Goal: Navigation & Orientation: Find specific page/section

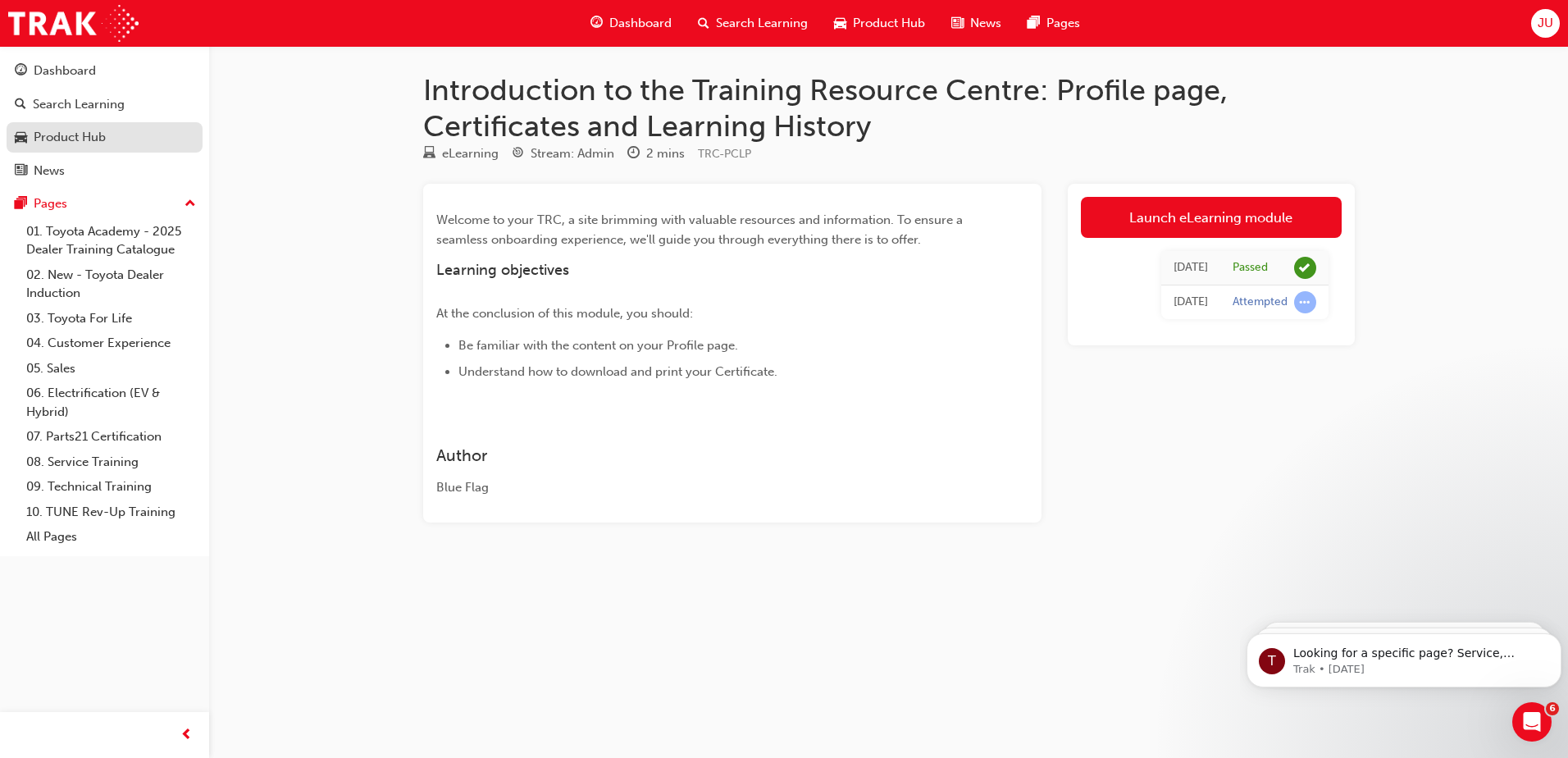
click at [73, 133] on div "Product Hub" at bounding box center [69, 137] width 72 height 18
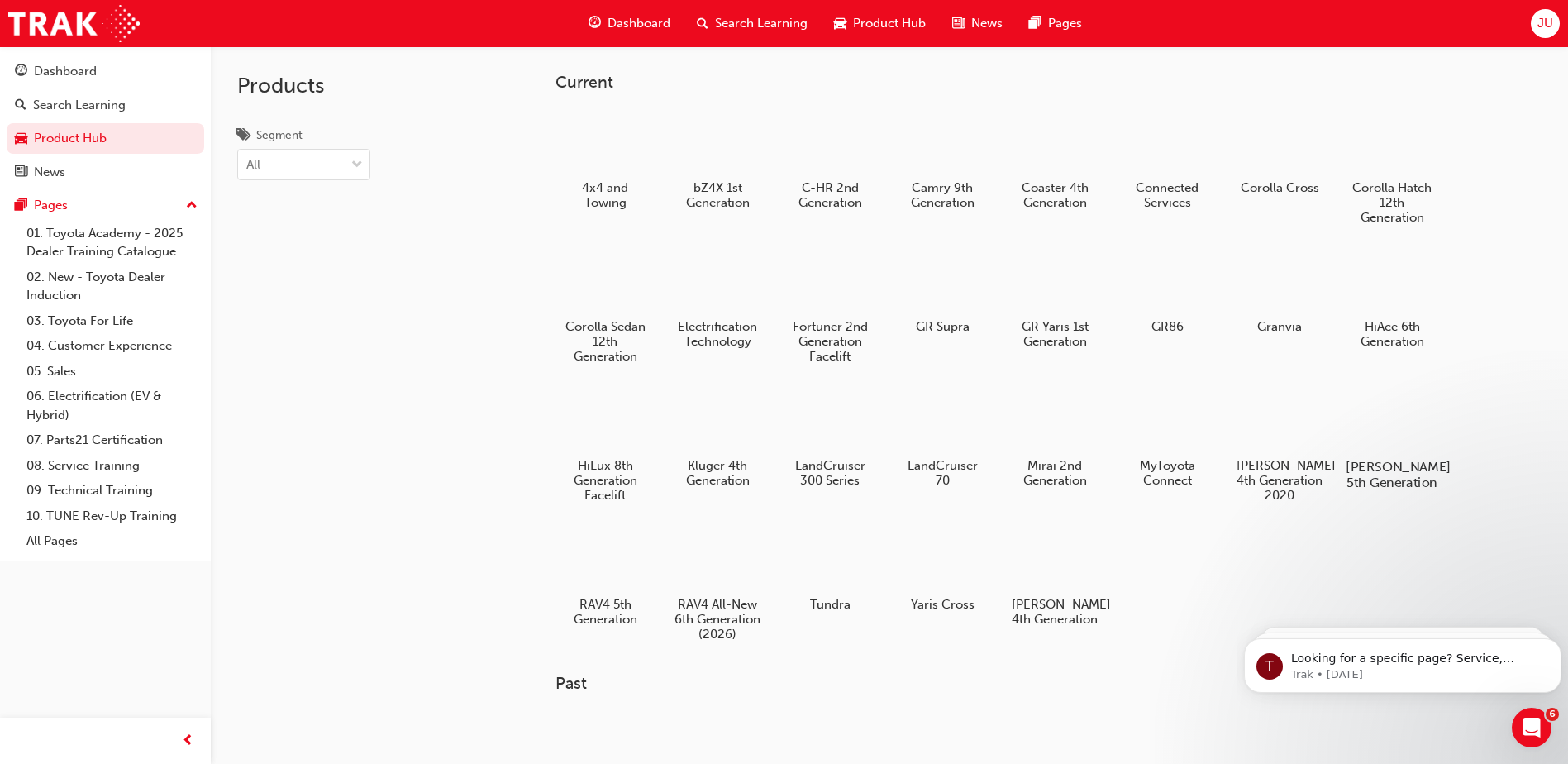
click at [1382, 417] on div at bounding box center [1392, 418] width 92 height 66
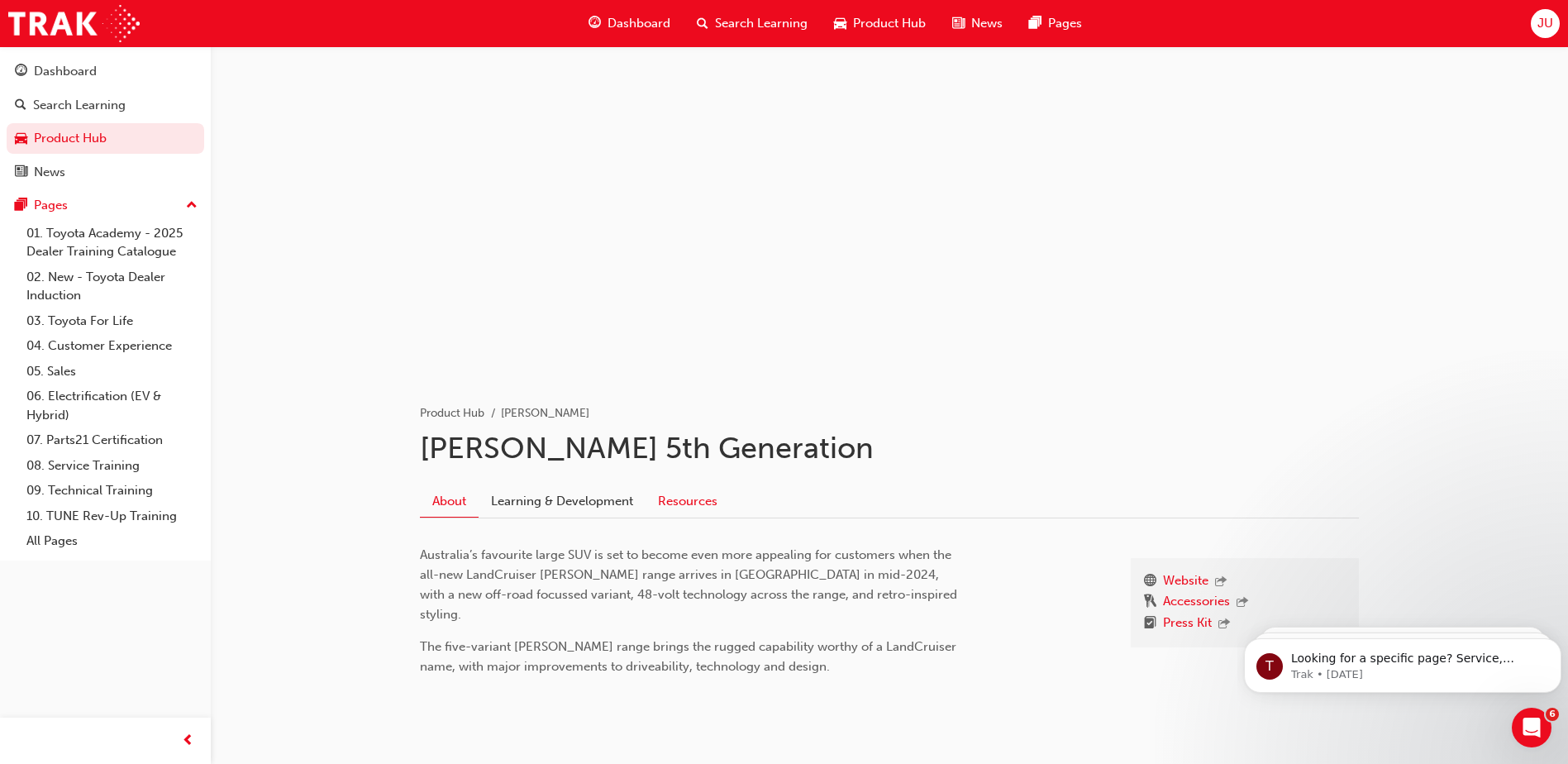
click at [696, 501] on link "Resources" at bounding box center [688, 501] width 85 height 32
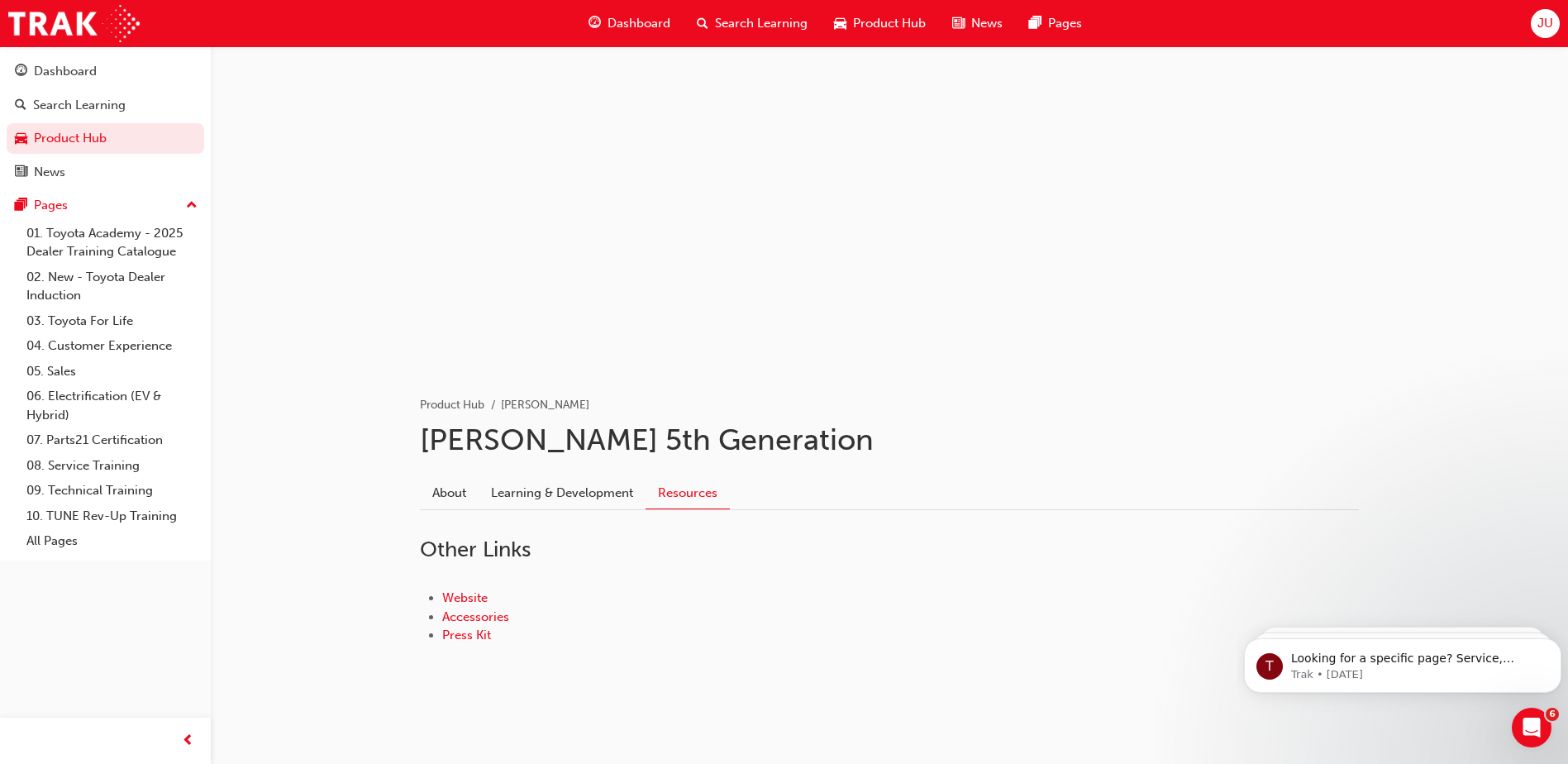
scroll to position [10, 0]
click at [546, 497] on link "Learning & Development" at bounding box center [562, 491] width 167 height 32
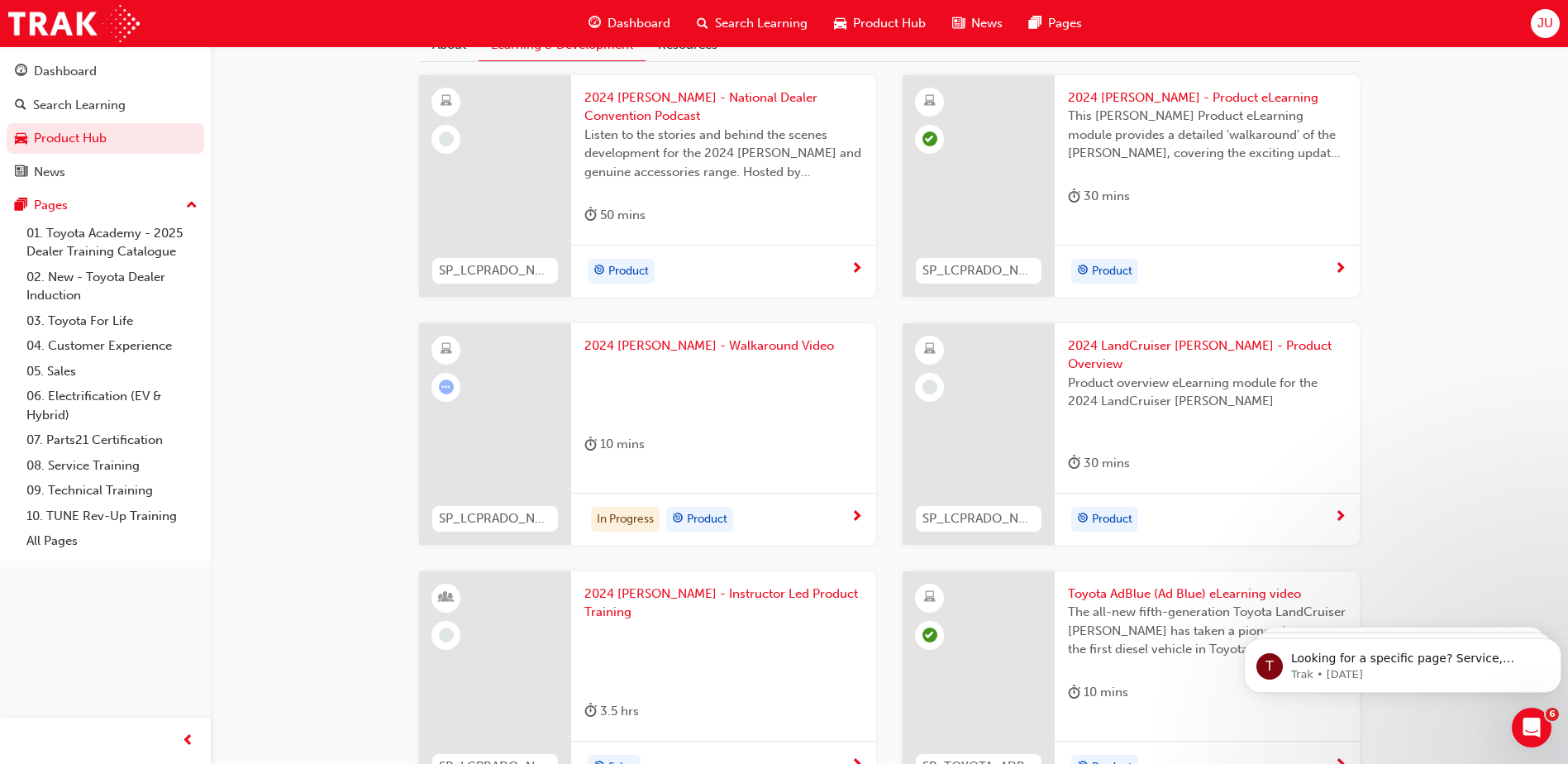
scroll to position [403, 0]
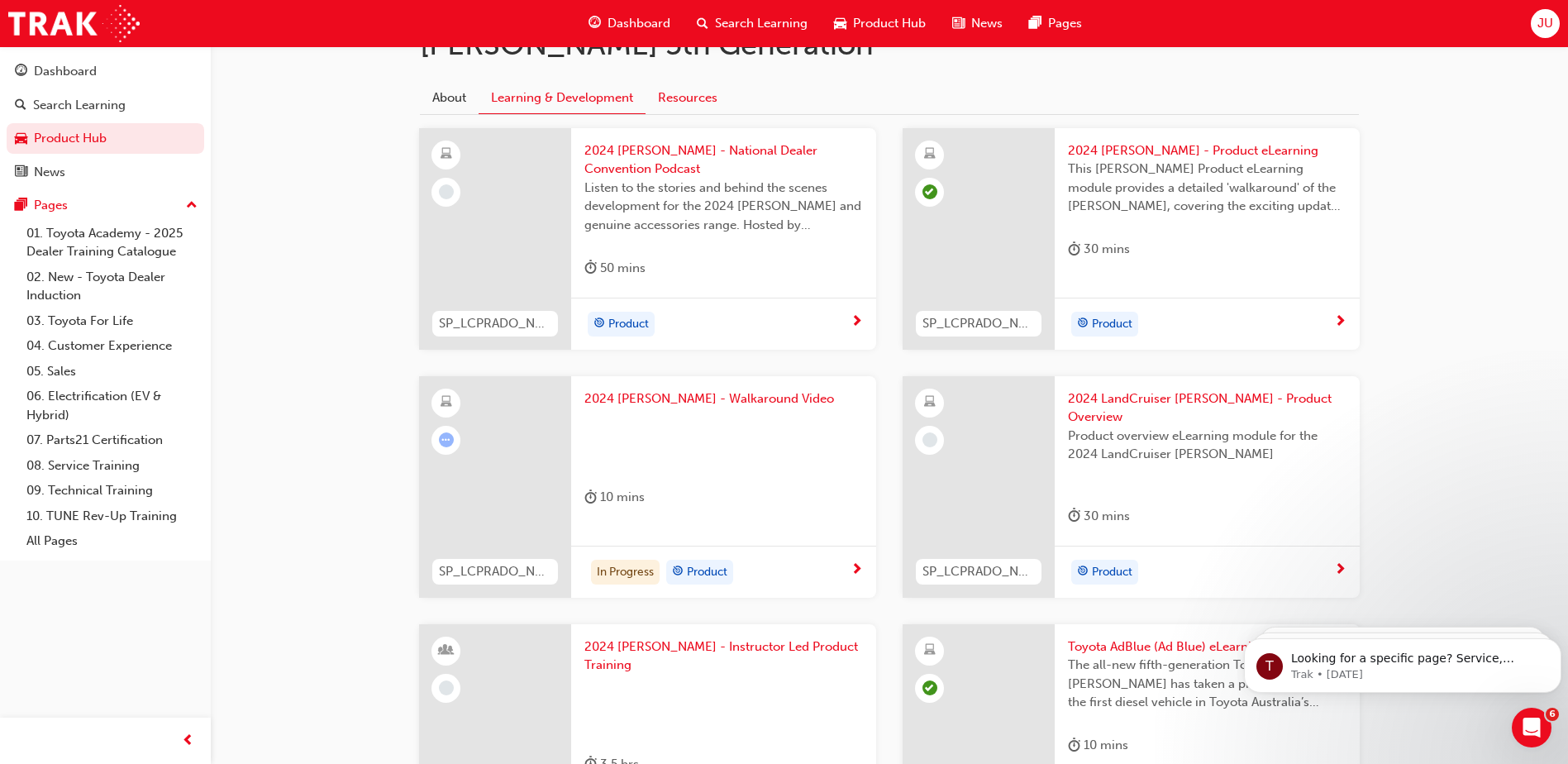
click at [690, 95] on link "Resources" at bounding box center [688, 98] width 85 height 32
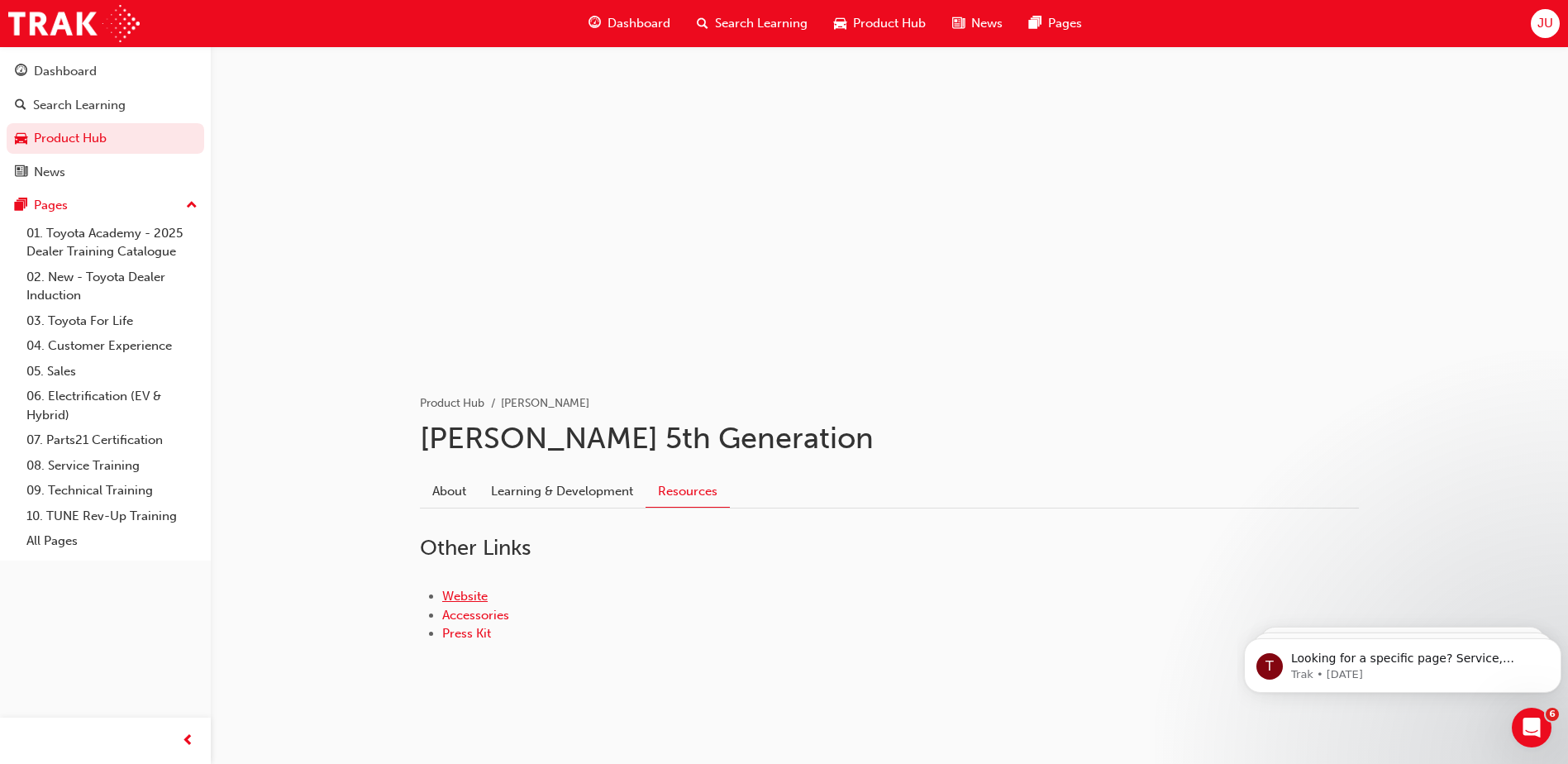
click at [463, 596] on link "Website" at bounding box center [465, 596] width 46 height 15
